Goal: Task Accomplishment & Management: Manage account settings

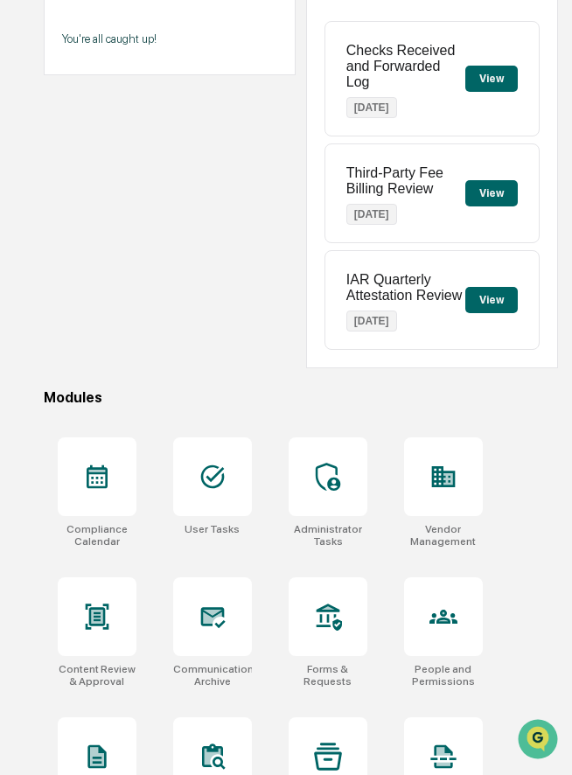
scroll to position [223, 0]
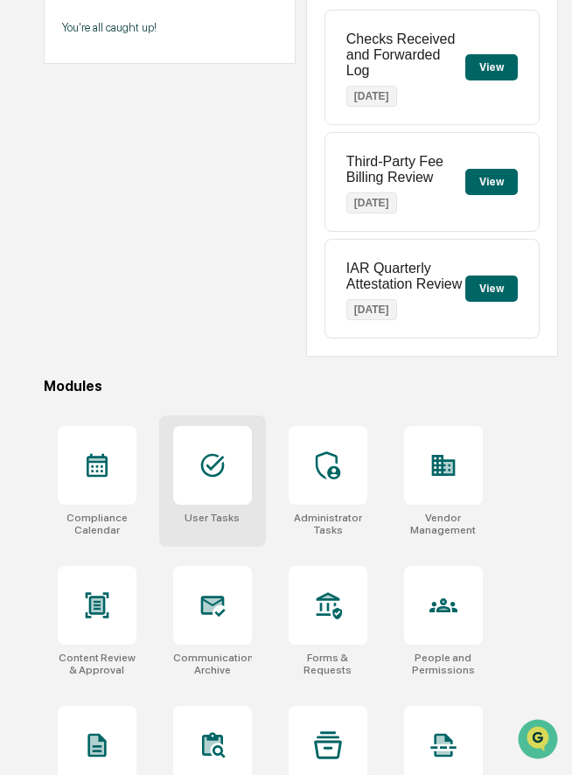
click at [232, 469] on div at bounding box center [212, 465] width 79 height 79
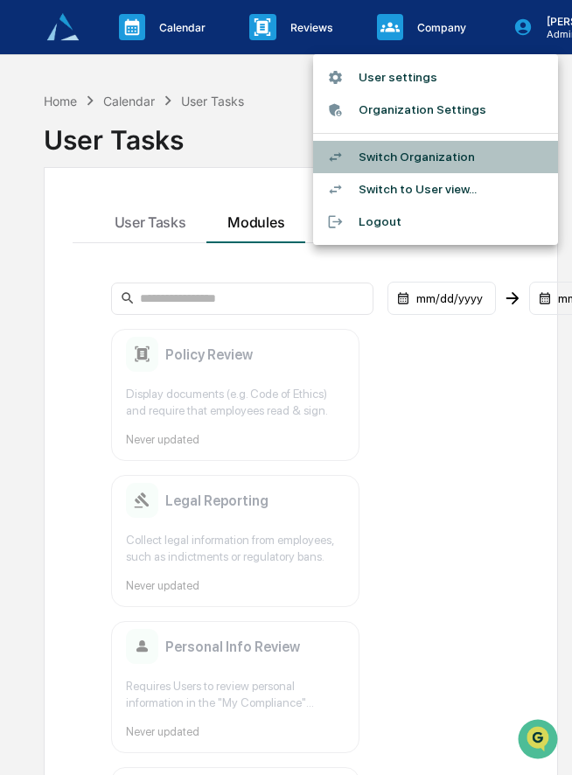
click at [446, 155] on li "Switch Organization" at bounding box center [435, 157] width 245 height 32
